Goal: Task Accomplishment & Management: Manage account settings

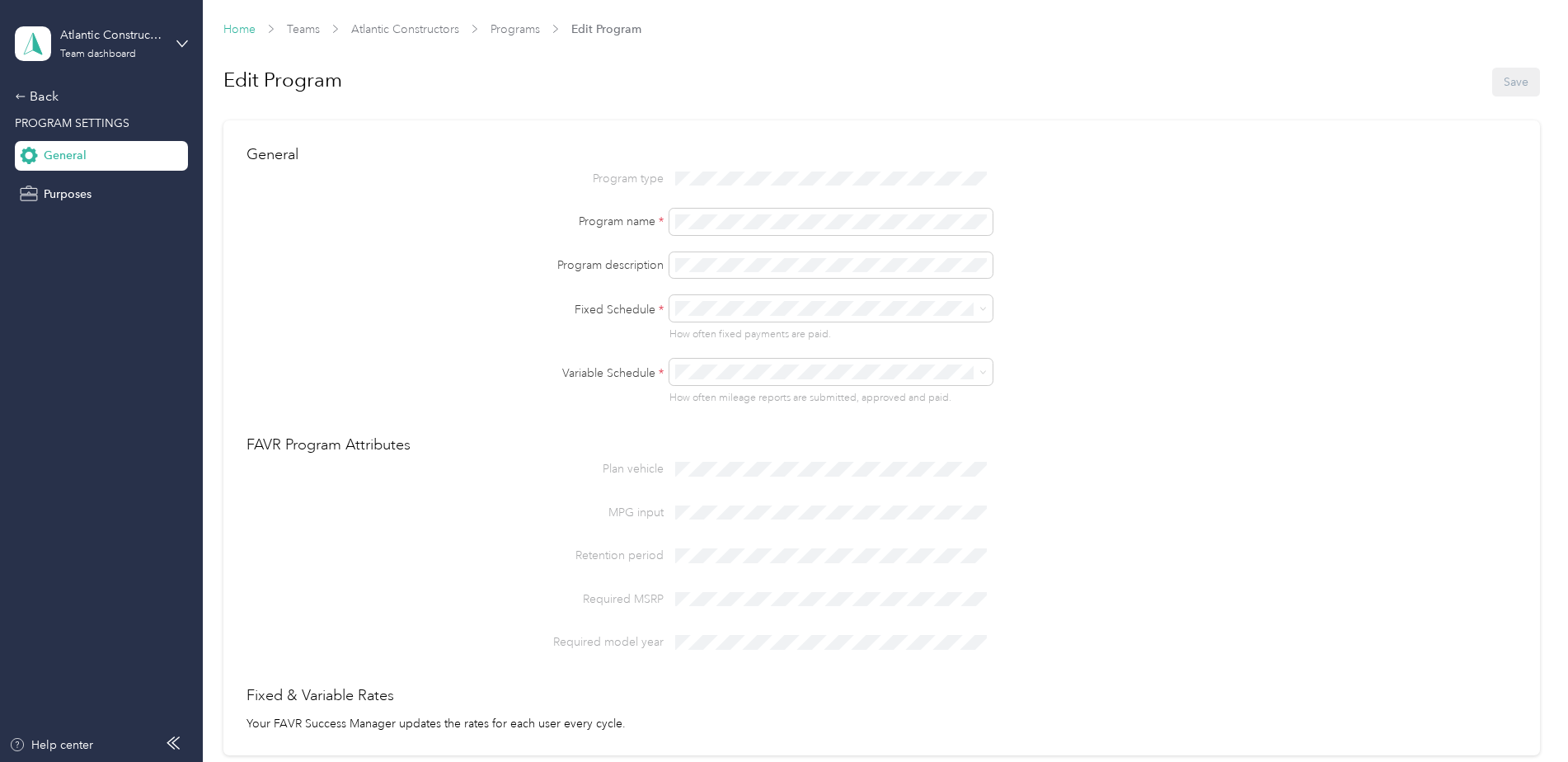
click at [243, 28] on link "Home" at bounding box center [240, 29] width 32 height 14
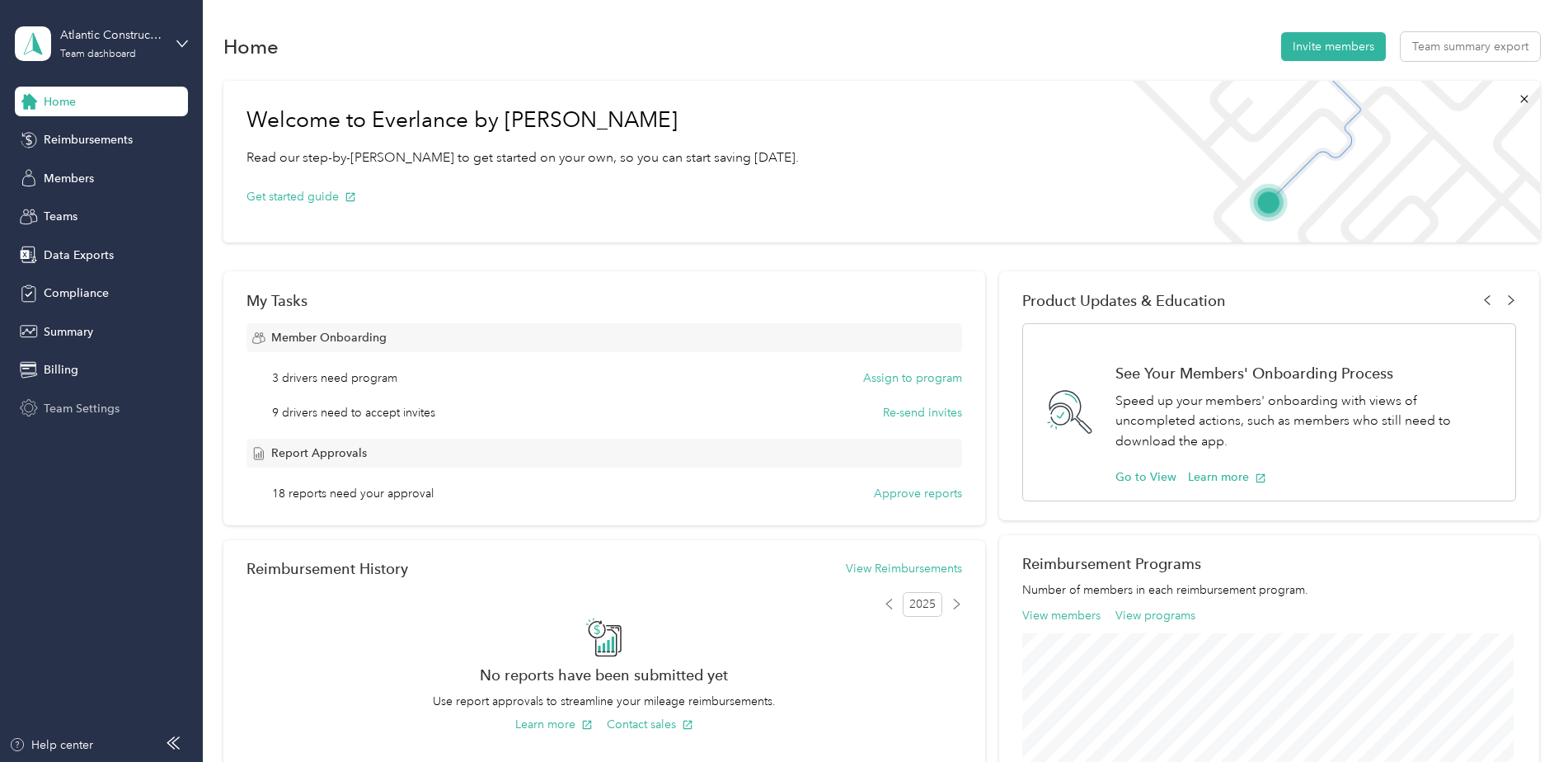
click at [58, 398] on div "Team Settings" at bounding box center [101, 408] width 173 height 30
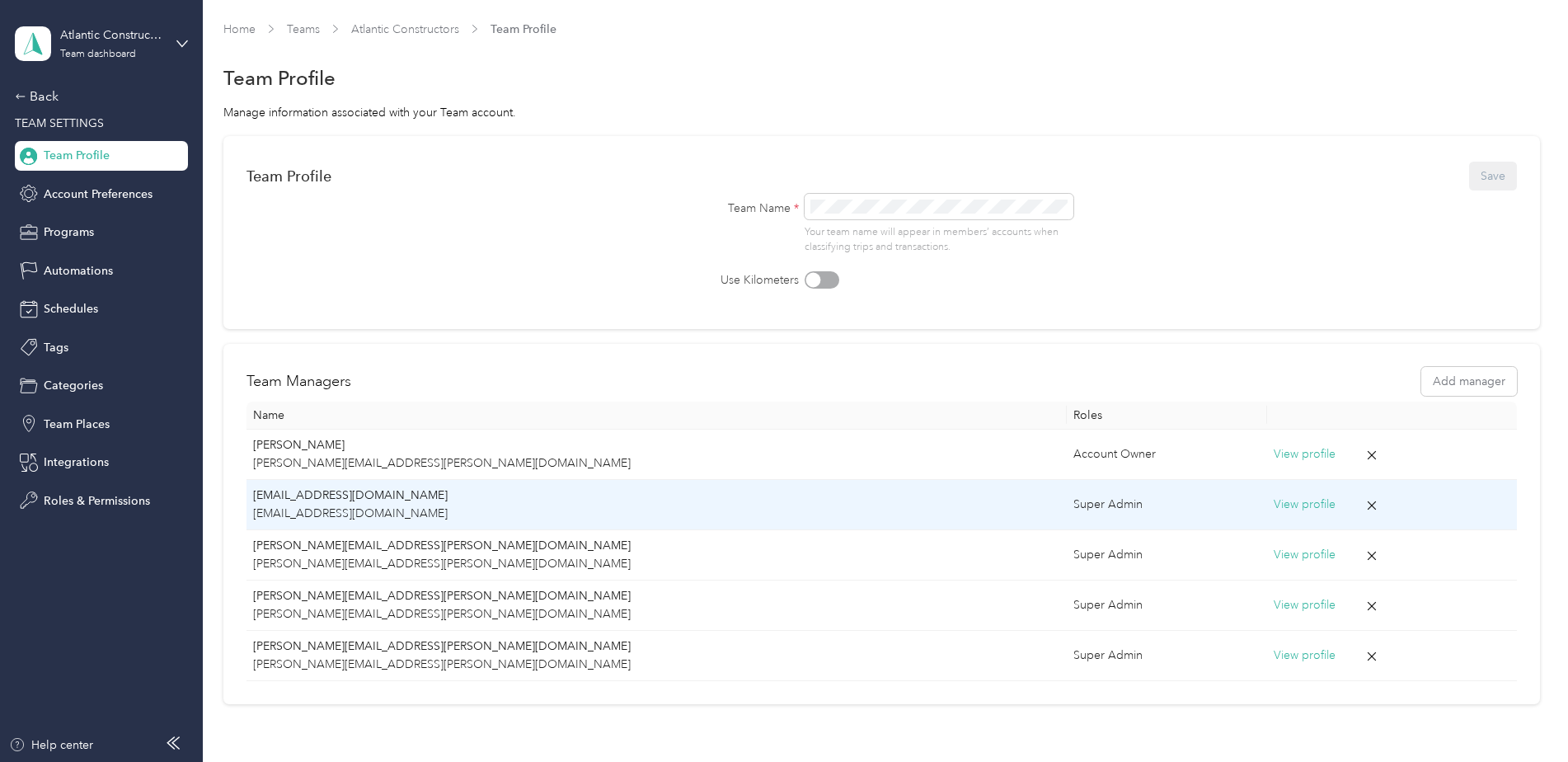
scroll to position [112, 0]
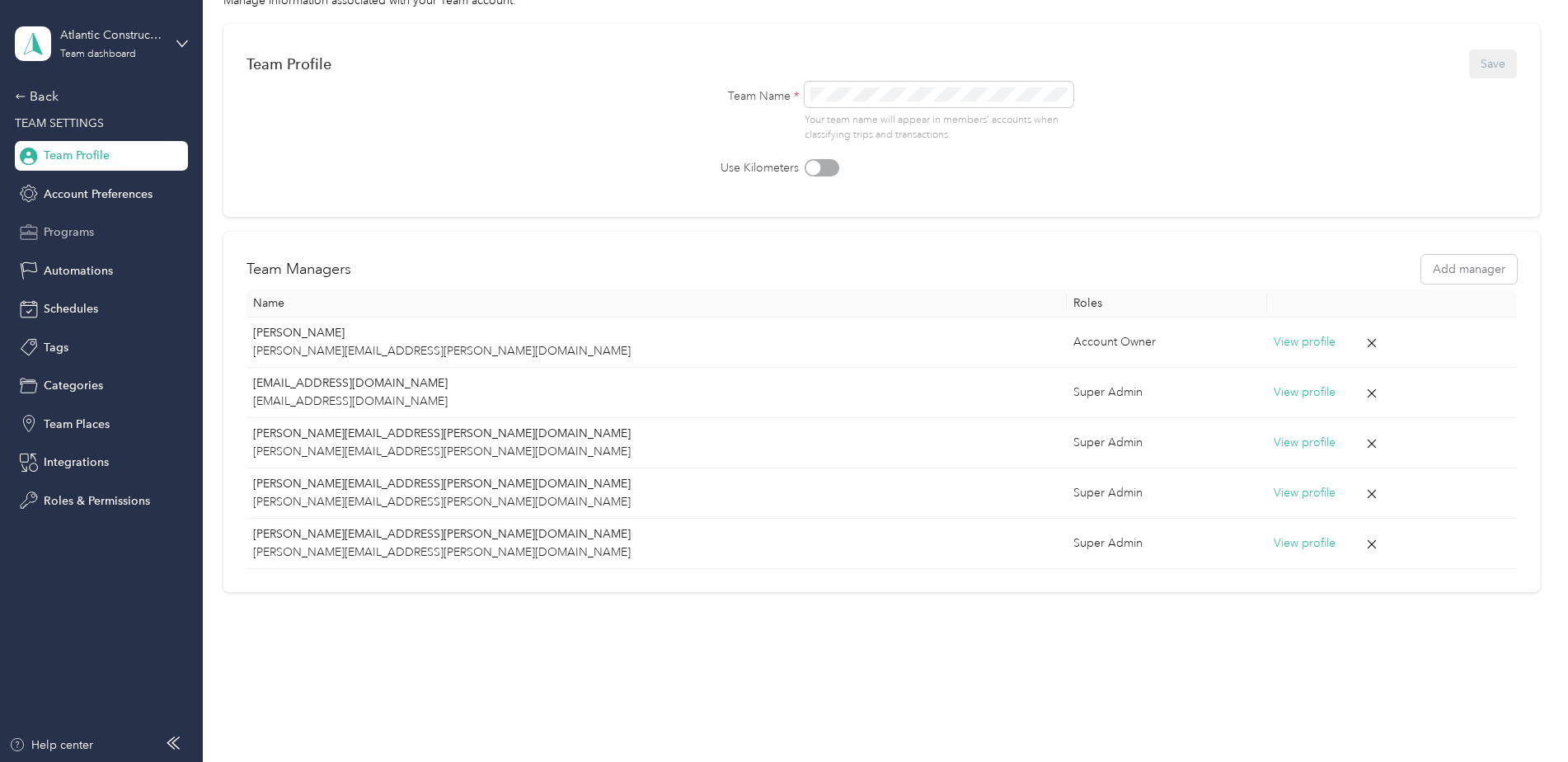
click at [56, 233] on span "Programs" at bounding box center [69, 232] width 50 height 17
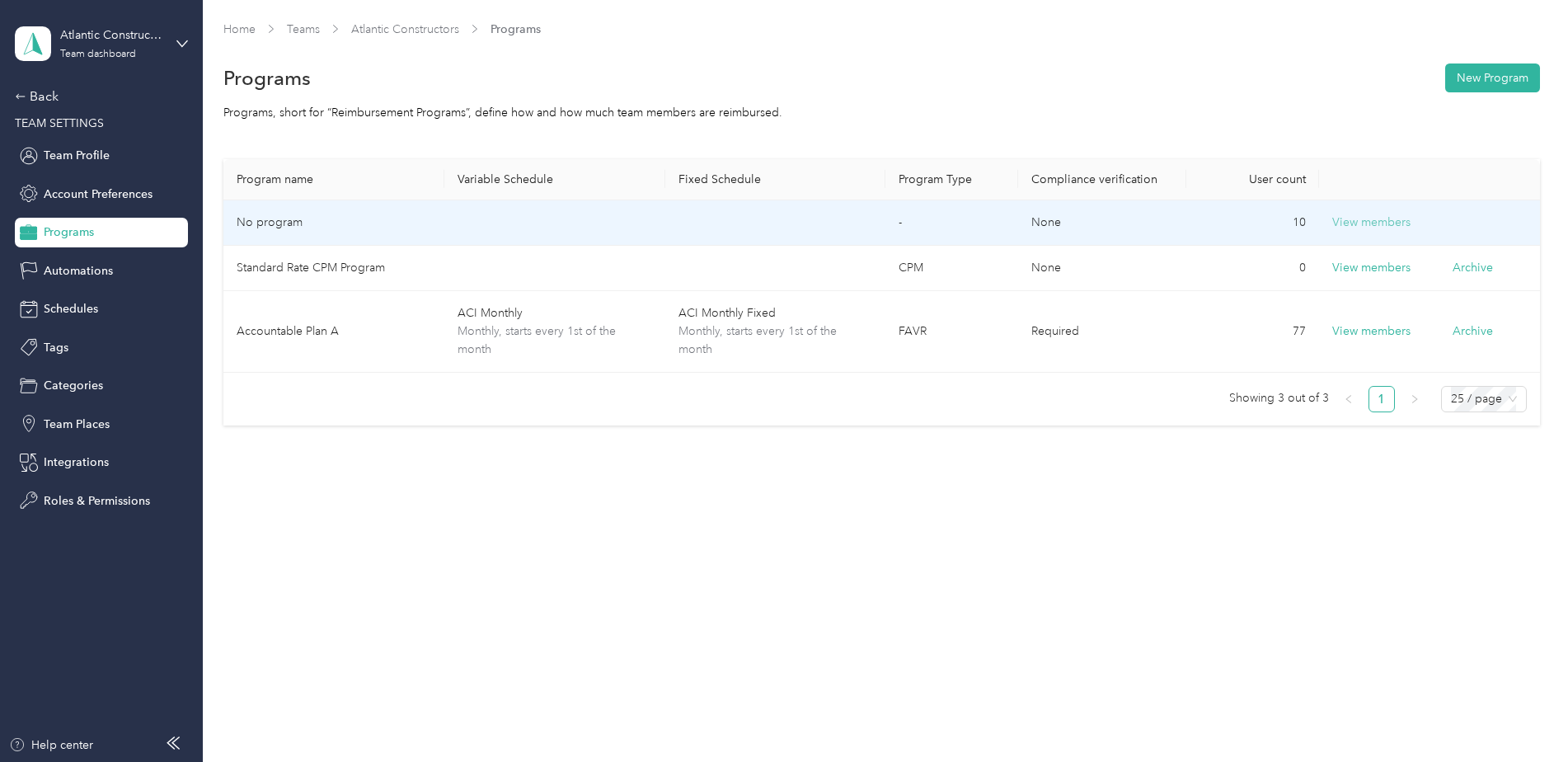
click at [1367, 224] on button "View members" at bounding box center [1371, 223] width 78 height 18
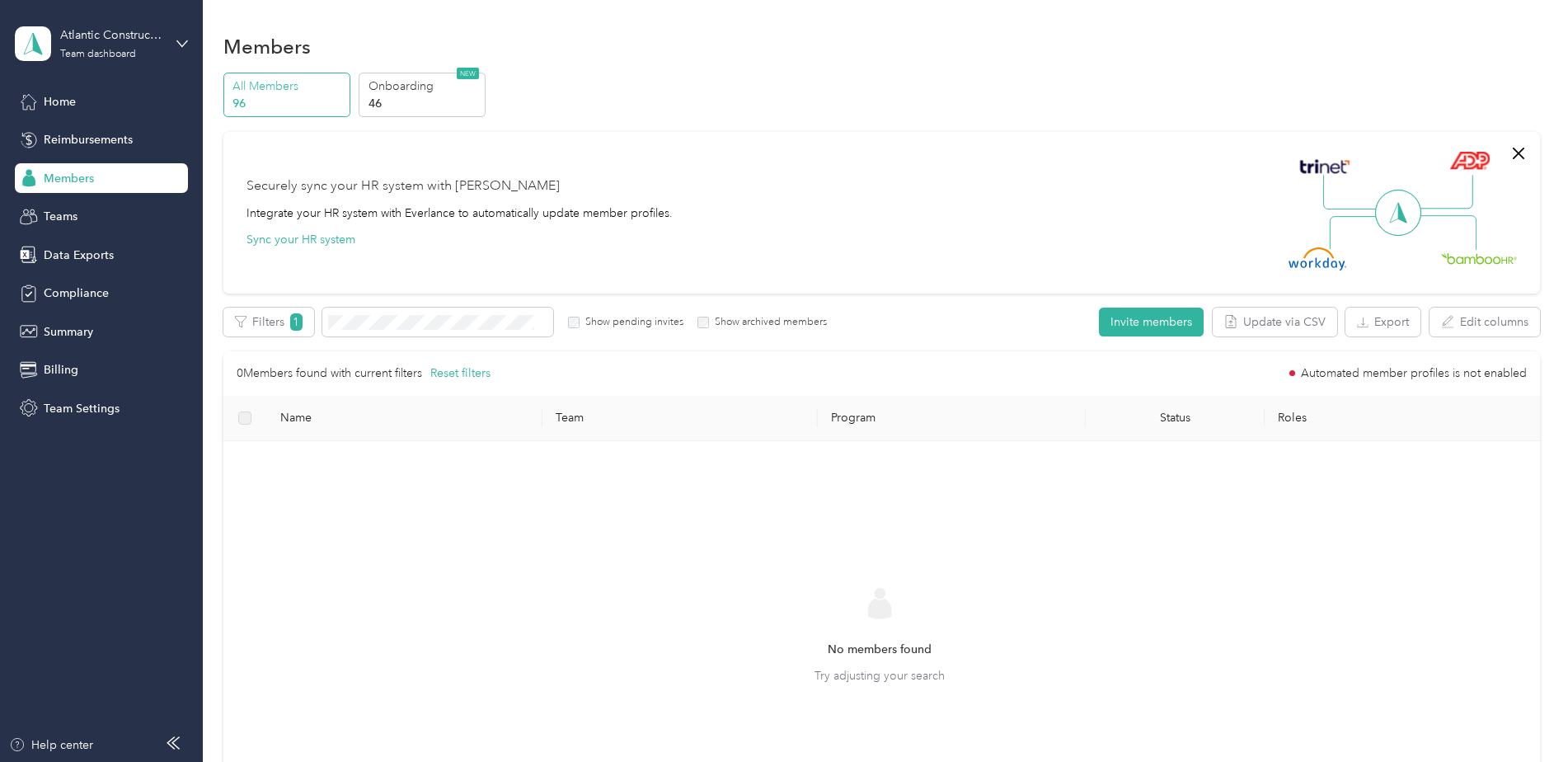
click at [242, 103] on p "96" at bounding box center [289, 103] width 112 height 17
click at [378, 103] on p "46" at bounding box center [425, 103] width 112 height 17
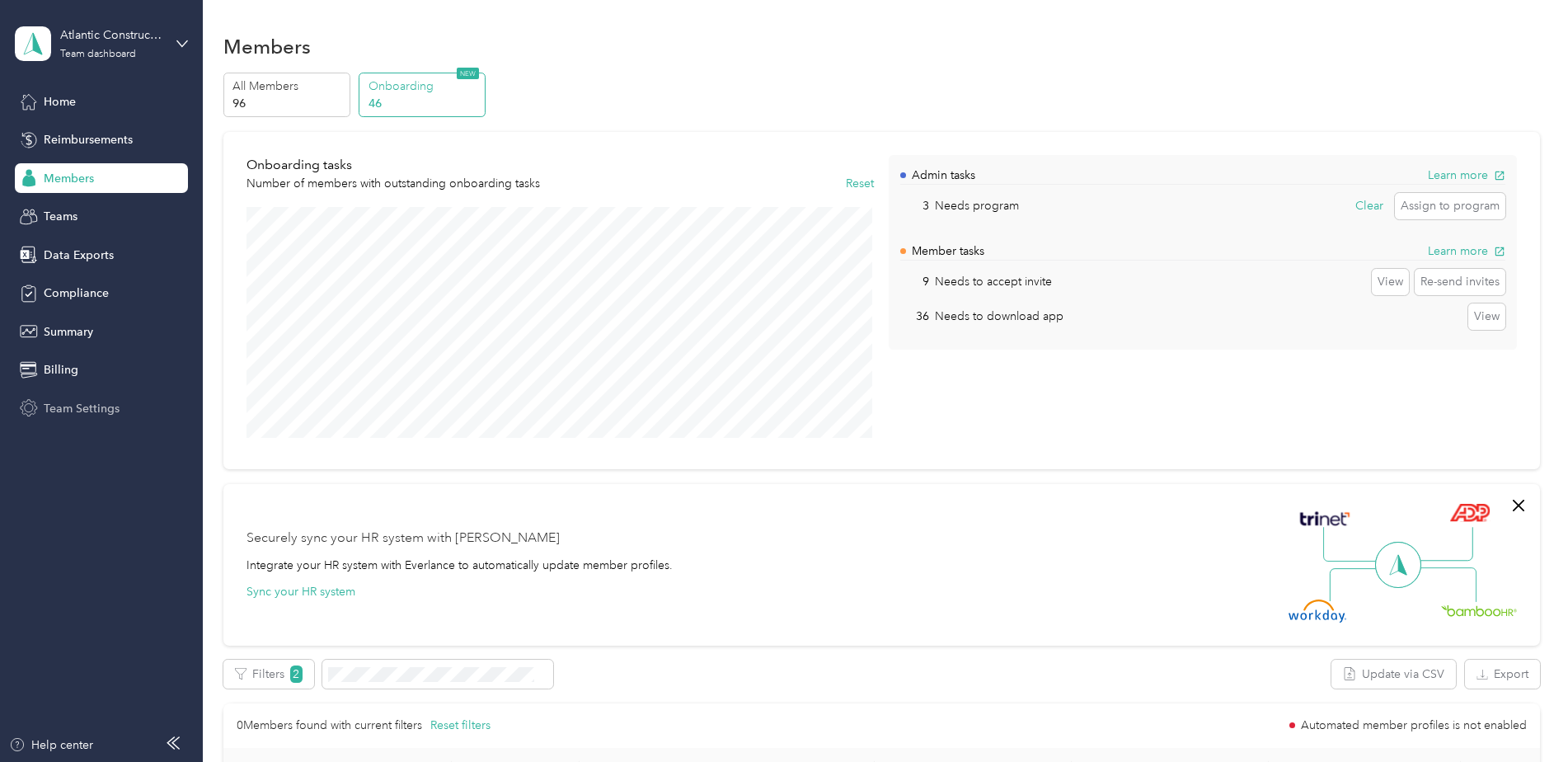
click at [65, 409] on span "Team Settings" at bounding box center [82, 408] width 76 height 17
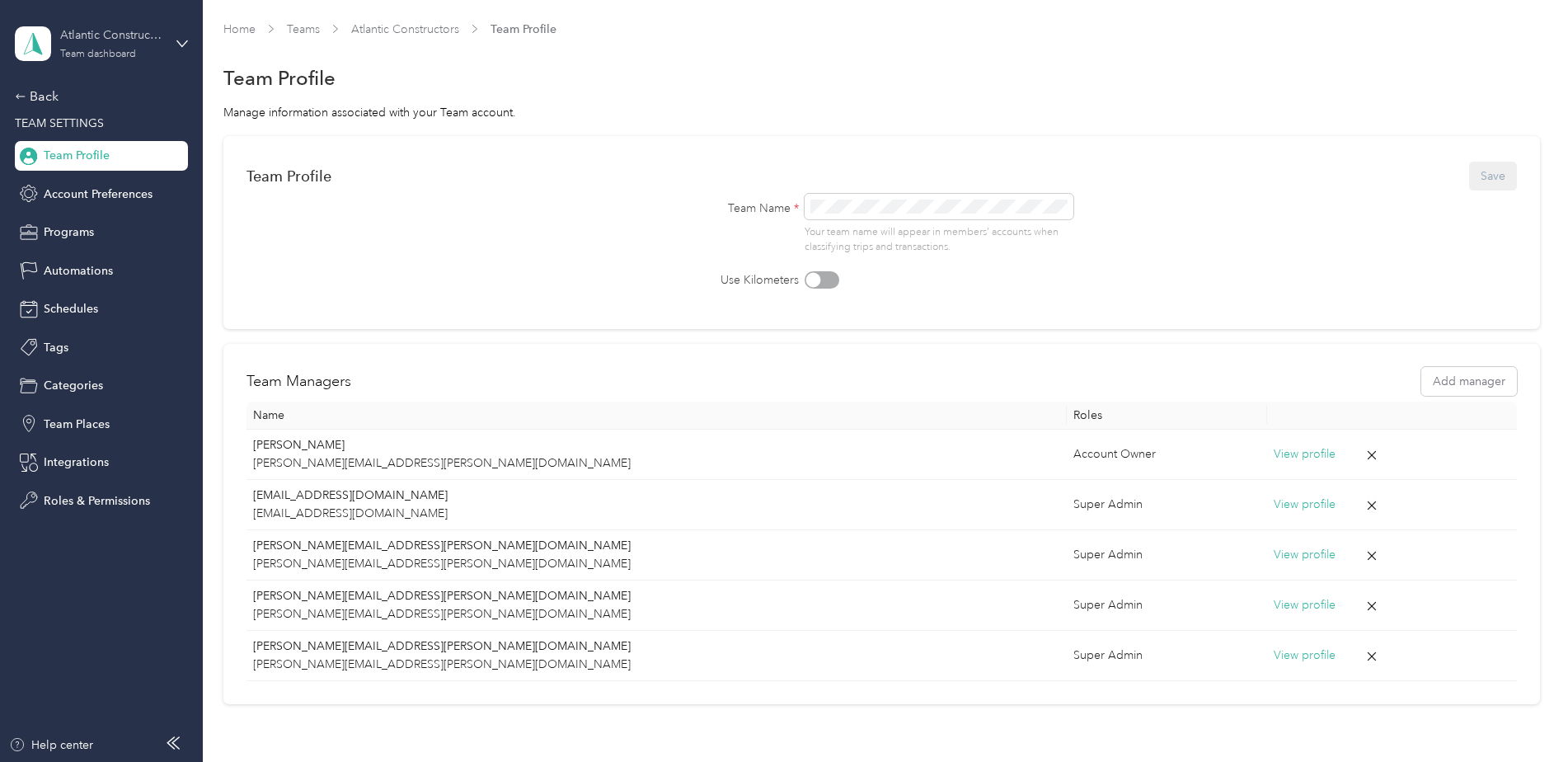
click at [159, 49] on div "Atlantic Constructors Team dashboard" at bounding box center [111, 42] width 103 height 33
click at [65, 212] on div "Log out" at bounding box center [62, 210] width 64 height 17
